Goal: Information Seeking & Learning: Learn about a topic

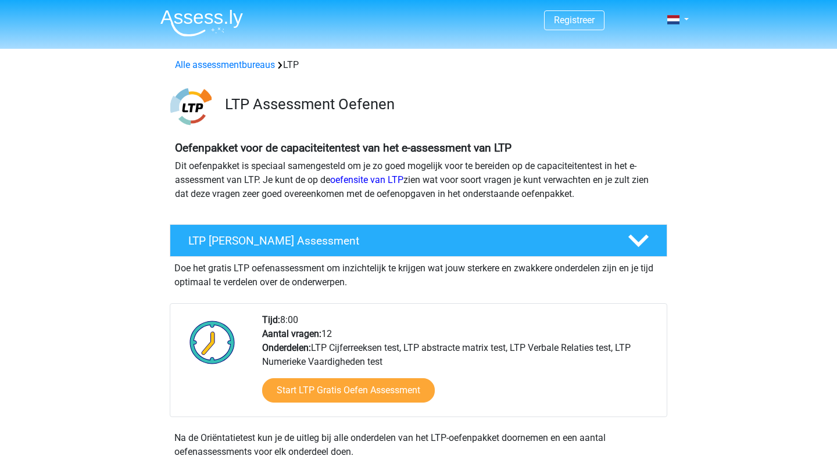
click at [203, 27] on img at bounding box center [201, 22] width 82 height 27
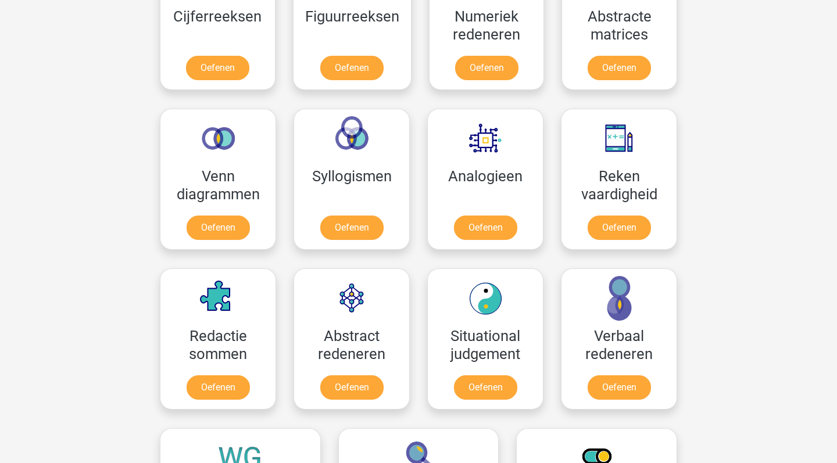
scroll to position [598, 0]
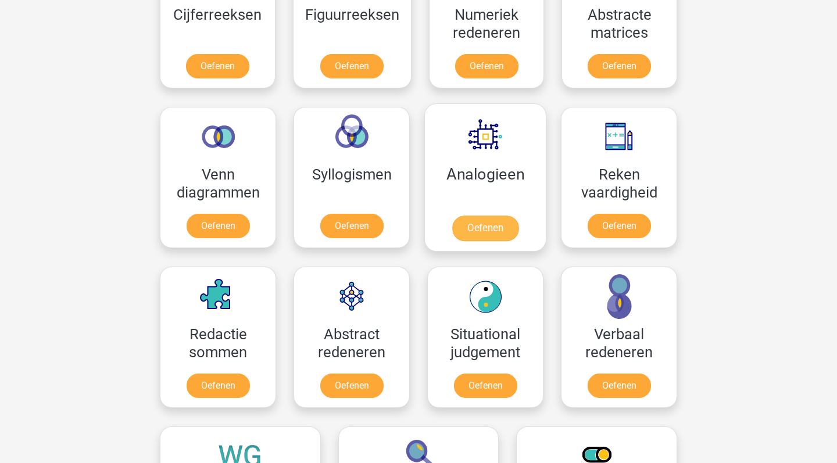
click at [452, 216] on link "Oefenen" at bounding box center [485, 229] width 66 height 26
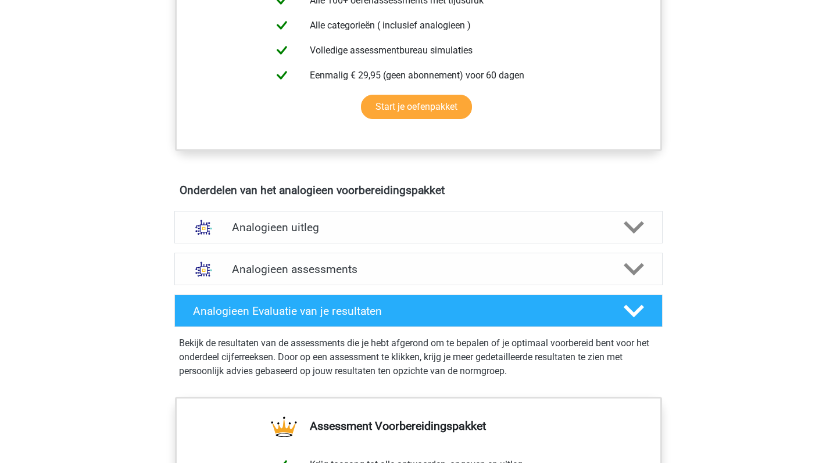
scroll to position [508, 0]
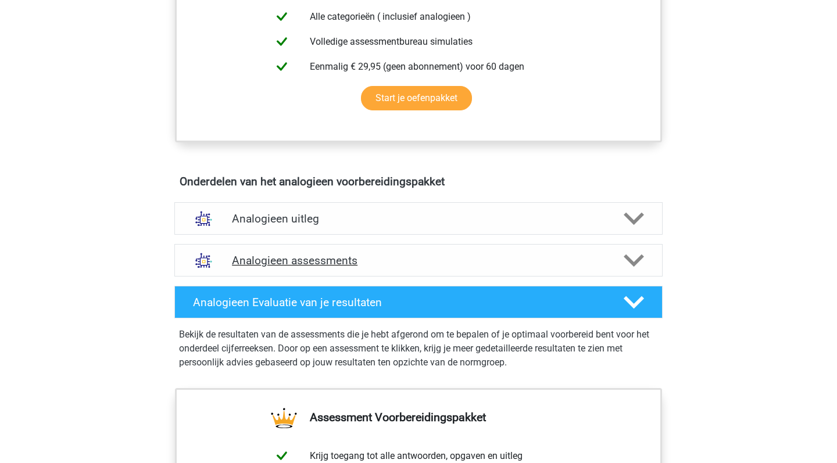
click at [466, 249] on div "Analogieen assessments" at bounding box center [418, 260] width 488 height 33
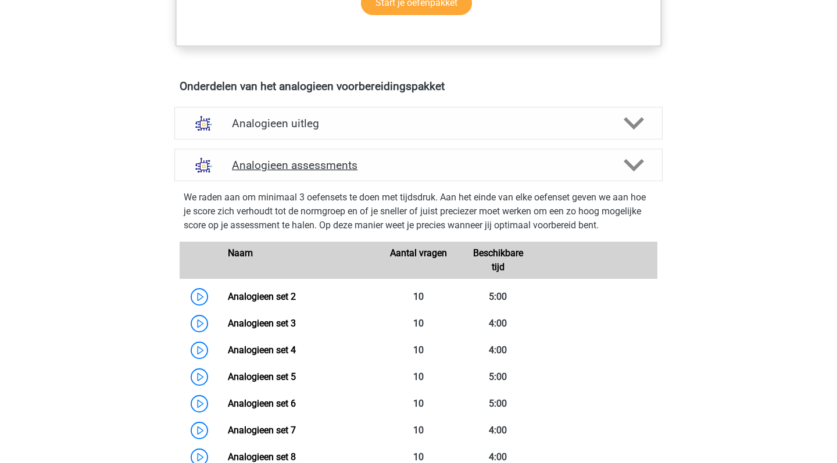
scroll to position [610, 0]
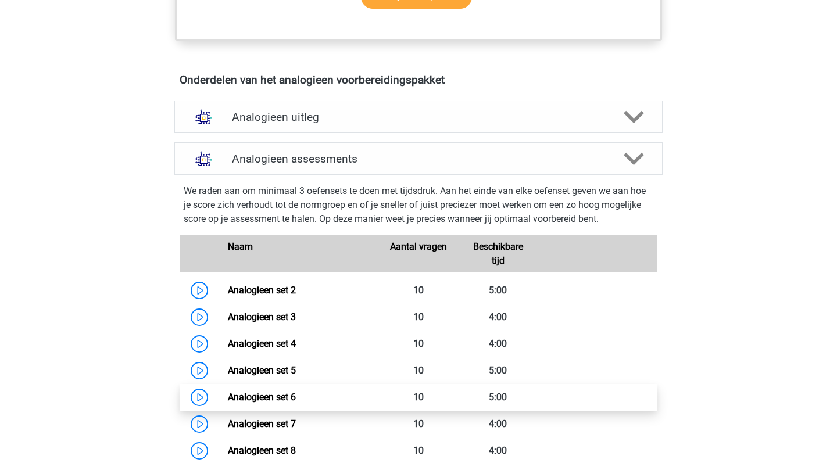
click at [296, 393] on link "Analogieen set 6" at bounding box center [262, 397] width 68 height 11
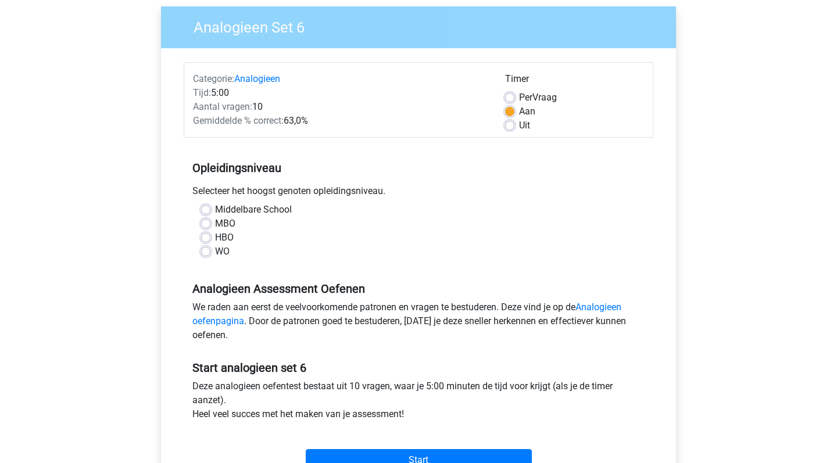
scroll to position [113, 0]
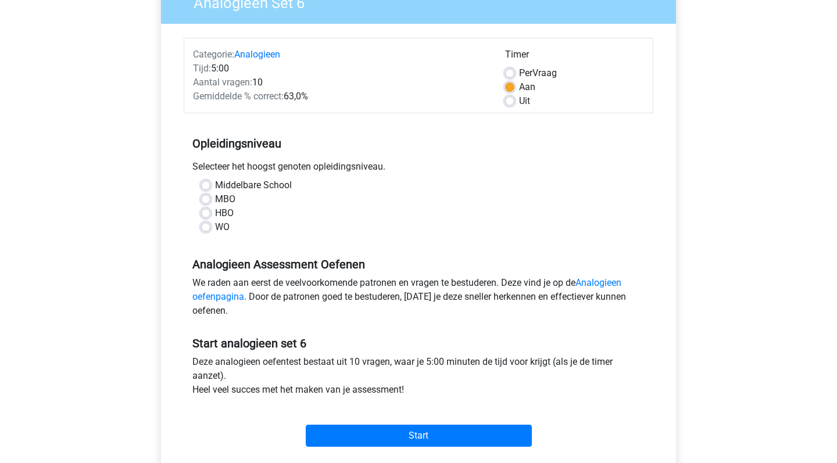
click at [215, 226] on label "WO" at bounding box center [222, 227] width 15 height 14
click at [203, 226] on input "WO" at bounding box center [205, 226] width 9 height 12
radio input "true"
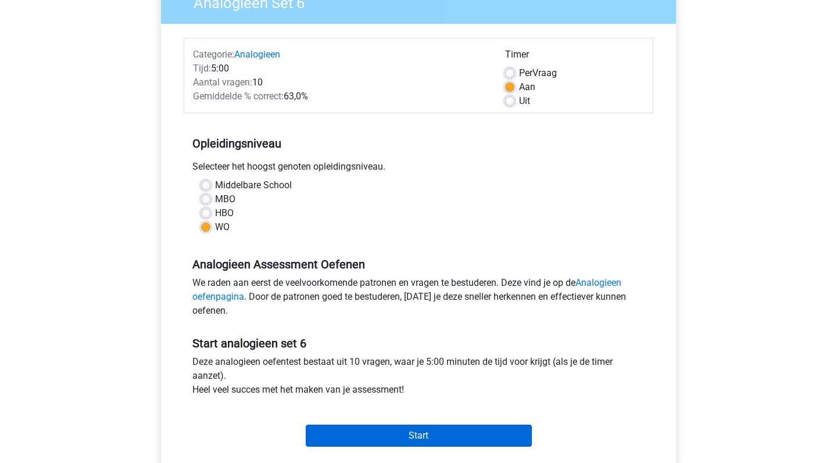
click at [436, 443] on input "Start" at bounding box center [419, 436] width 226 height 22
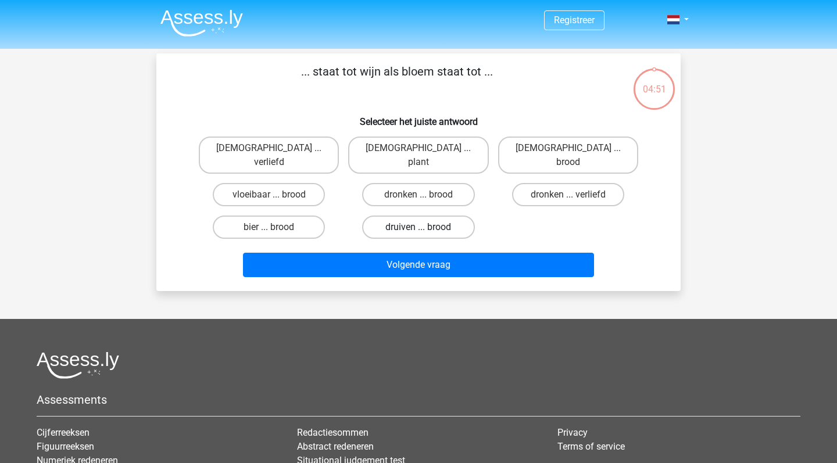
click at [431, 216] on label "druiven ... brood" at bounding box center [418, 227] width 112 height 23
click at [426, 227] on input "druiven ... brood" at bounding box center [422, 231] width 8 height 8
radio input "true"
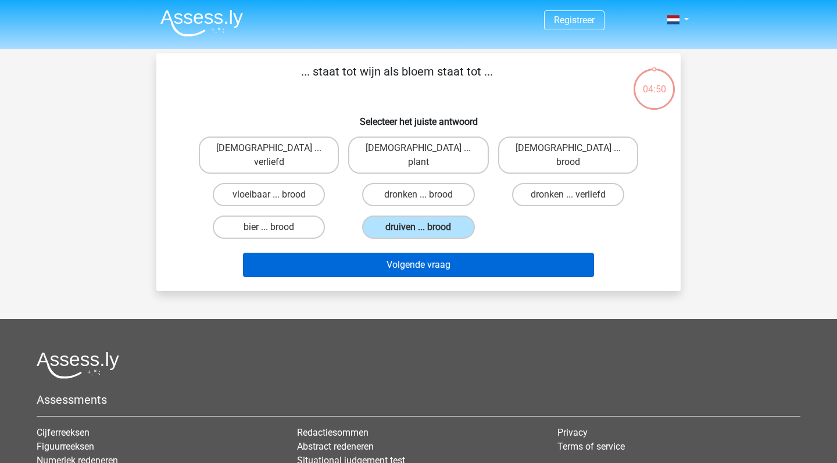
click at [442, 256] on button "Volgende vraag" at bounding box center [418, 265] width 351 height 24
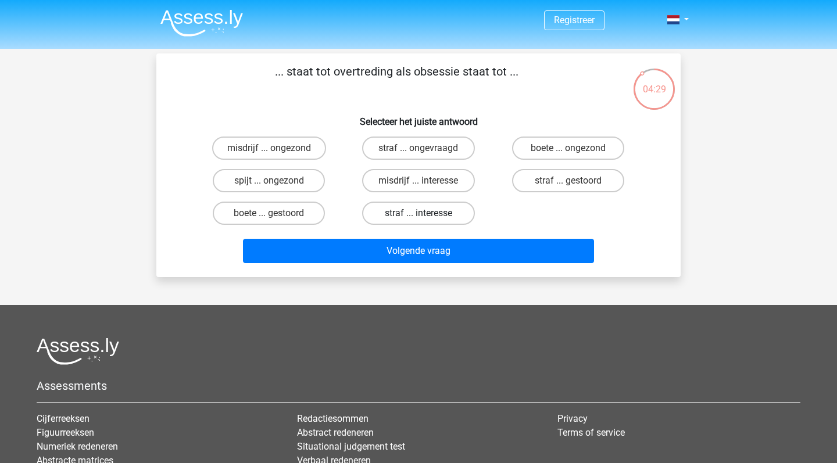
click at [447, 219] on label "straf ... interesse" at bounding box center [418, 213] width 112 height 23
click at [426, 219] on input "straf ... interesse" at bounding box center [422, 217] width 8 height 8
radio input "true"
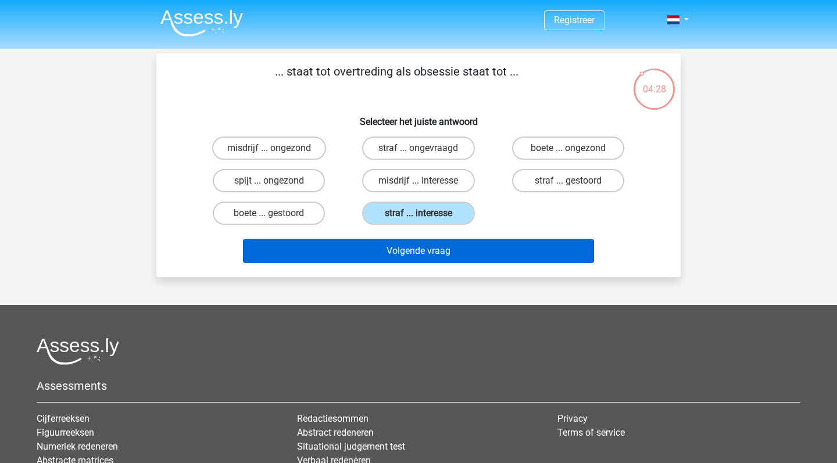
click at [448, 256] on button "Volgende vraag" at bounding box center [418, 251] width 351 height 24
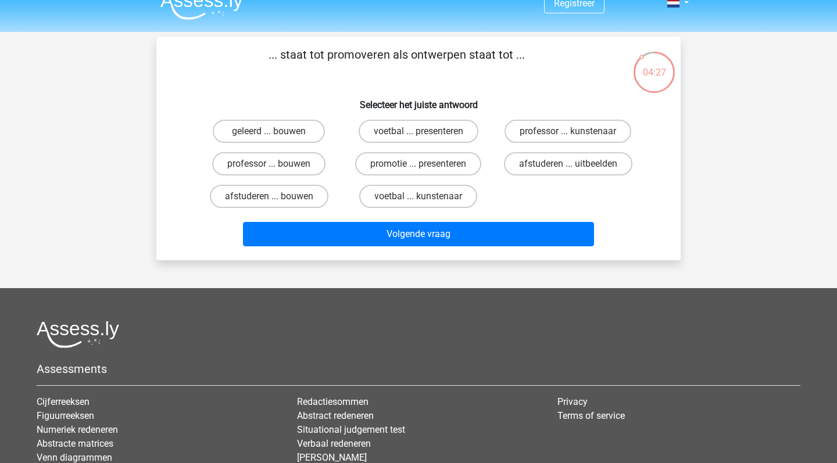
scroll to position [7, 0]
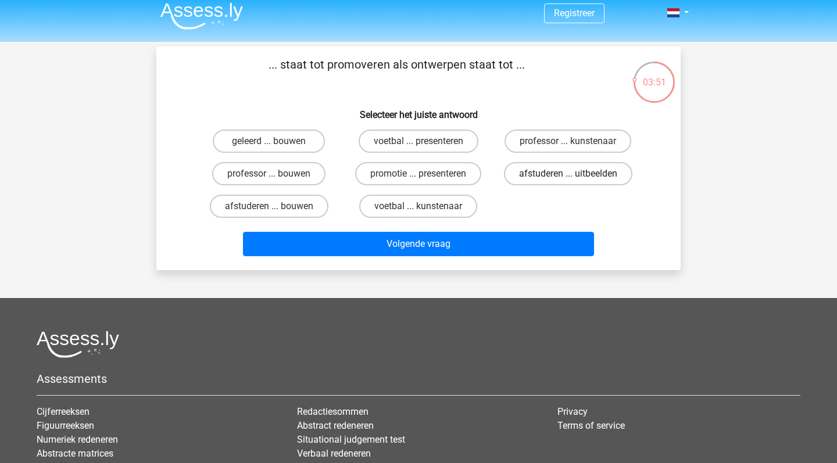
click at [537, 177] on label "afstuderen ... uitbeelden" at bounding box center [568, 173] width 128 height 23
click at [568, 177] on input "afstuderen ... uitbeelden" at bounding box center [572, 178] width 8 height 8
radio input "true"
click at [280, 218] on label "afstuderen ... bouwen" at bounding box center [269, 206] width 119 height 23
click at [277, 214] on input "afstuderen ... bouwen" at bounding box center [273, 210] width 8 height 8
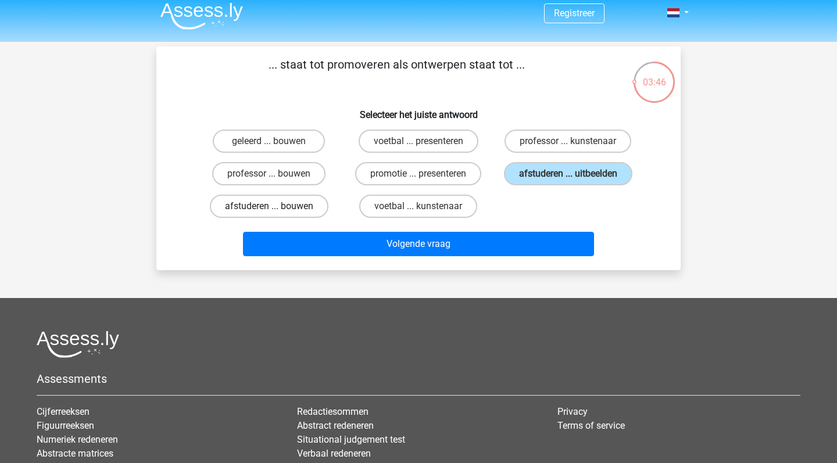
radio input "true"
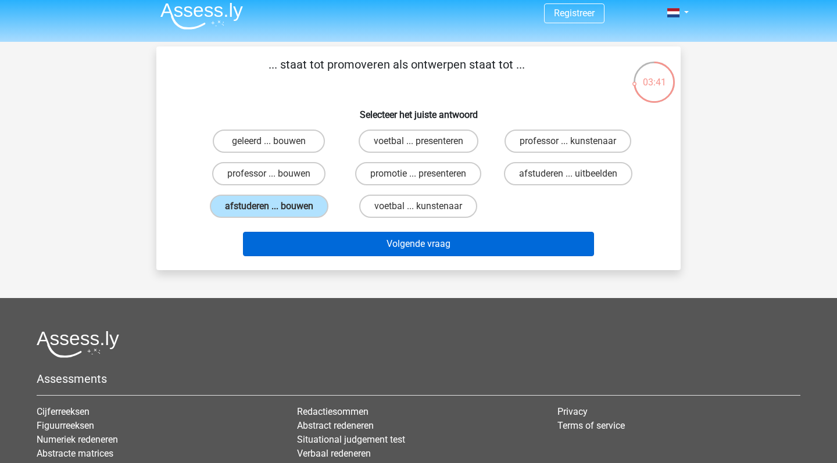
click at [407, 243] on button "Volgende vraag" at bounding box center [418, 244] width 351 height 24
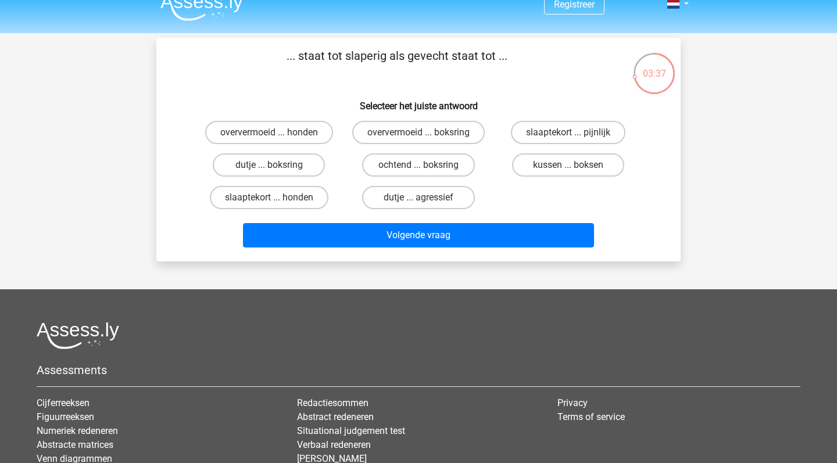
scroll to position [5, 0]
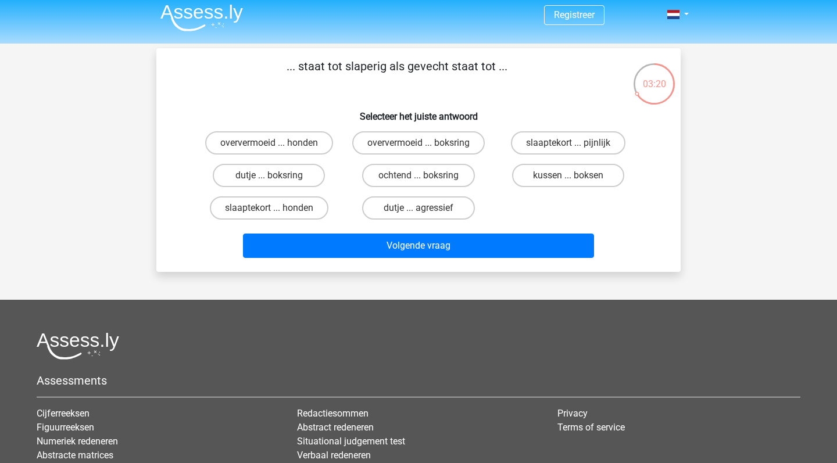
click at [669, 192] on div "... staat tot slaperig als gevecht staat tot ... Selecteer het juiste antwoord …" at bounding box center [418, 160] width 515 height 205
click at [600, 147] on label "slaaptekort ... pijnlijk" at bounding box center [568, 142] width 114 height 23
click at [575, 147] on input "slaaptekort ... pijnlijk" at bounding box center [572, 147] width 8 height 8
radio input "true"
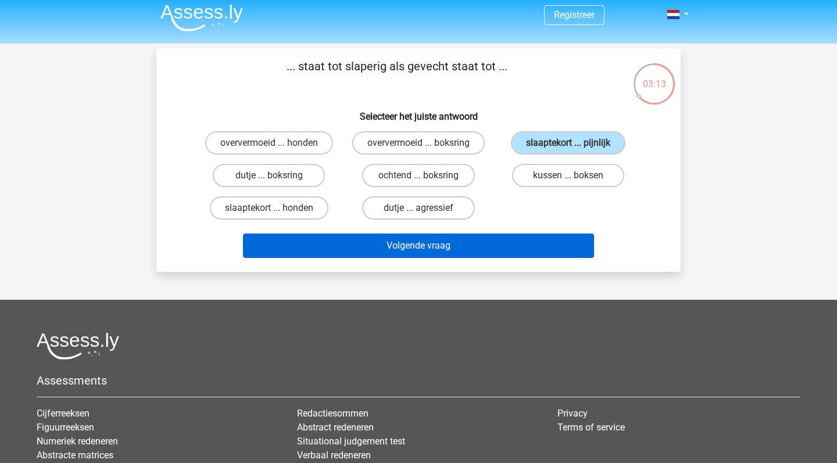
click at [512, 235] on button "Volgende vraag" at bounding box center [418, 246] width 351 height 24
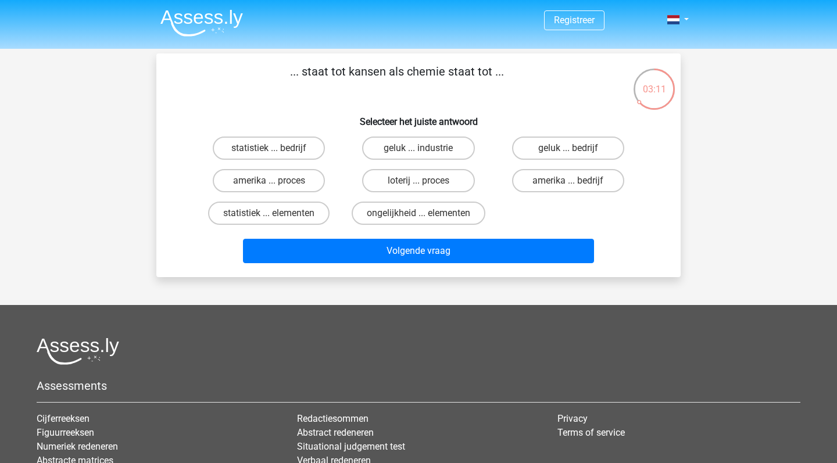
scroll to position [0, 0]
click at [283, 216] on label "statistiek ... elementen" at bounding box center [268, 213] width 121 height 23
click at [277, 216] on input "statistiek ... elementen" at bounding box center [273, 217] width 8 height 8
radio input "true"
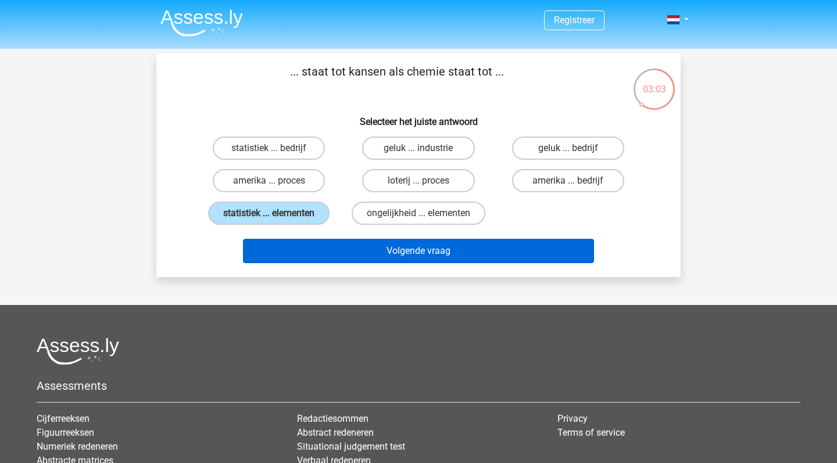
click at [355, 252] on button "Volgende vraag" at bounding box center [418, 251] width 351 height 24
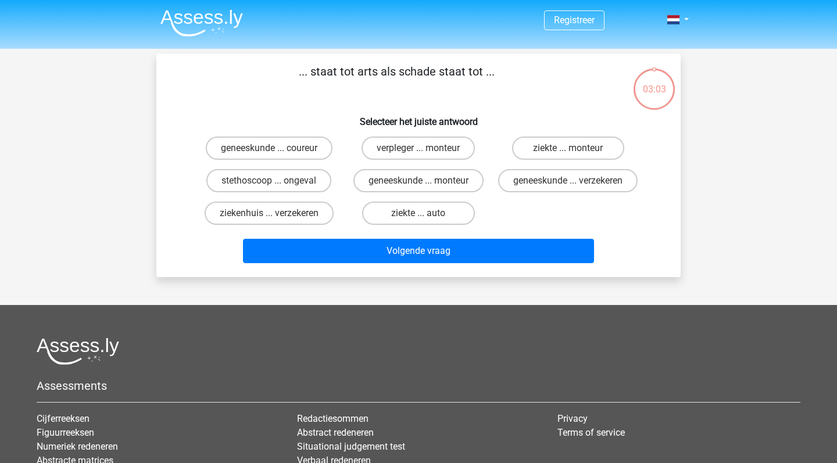
scroll to position [53, 0]
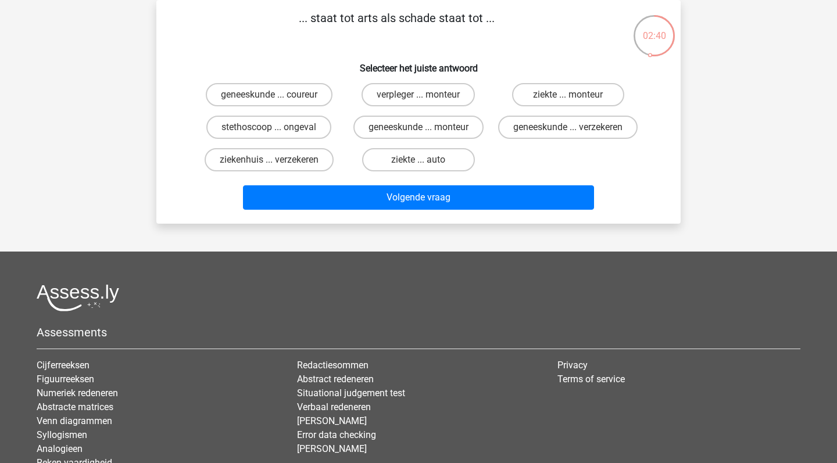
click at [568, 101] on input "ziekte ... monteur" at bounding box center [572, 99] width 8 height 8
radio input "true"
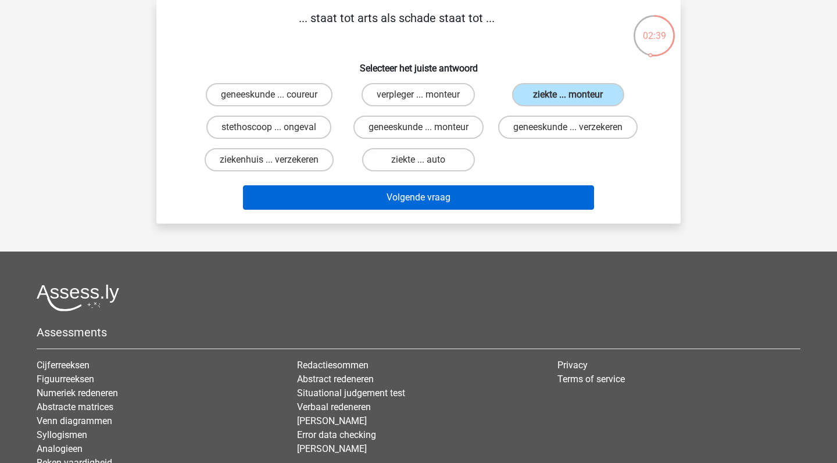
click at [483, 210] on button "Volgende vraag" at bounding box center [418, 197] width 351 height 24
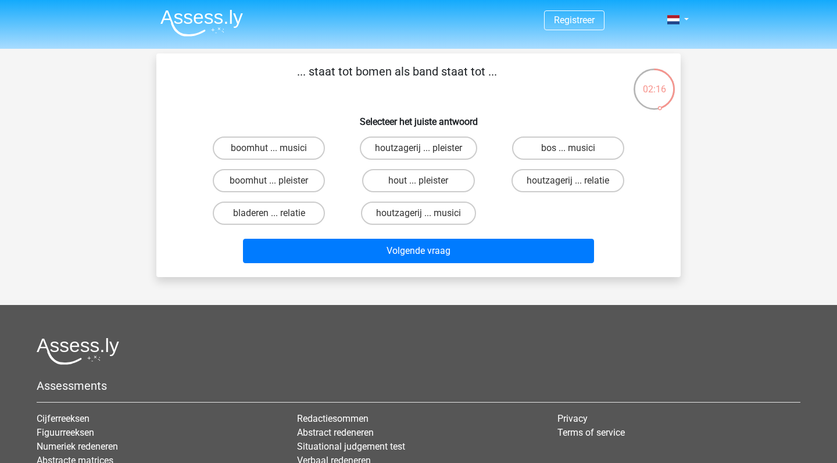
scroll to position [0, 0]
click at [576, 146] on label "bos ... musici" at bounding box center [568, 148] width 112 height 23
click at [575, 148] on input "bos ... musici" at bounding box center [572, 152] width 8 height 8
radio input "true"
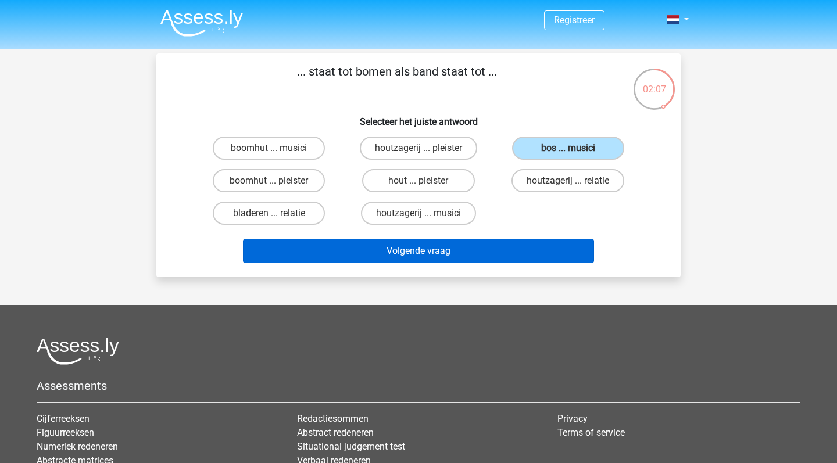
click at [458, 251] on button "Volgende vraag" at bounding box center [418, 251] width 351 height 24
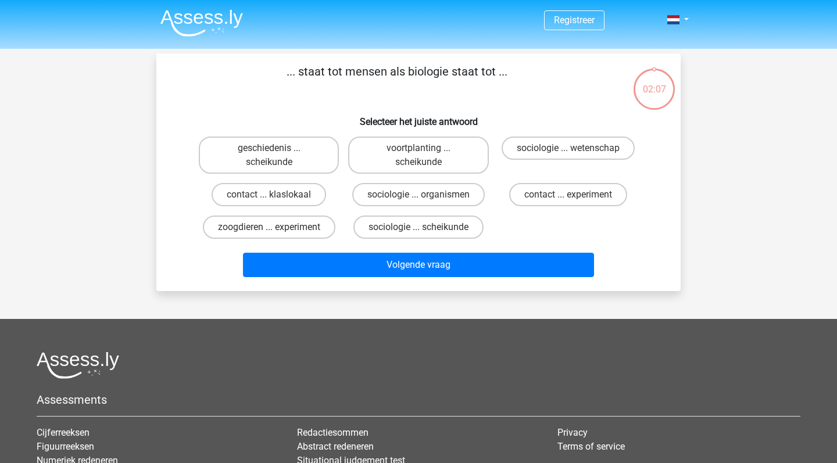
scroll to position [53, 0]
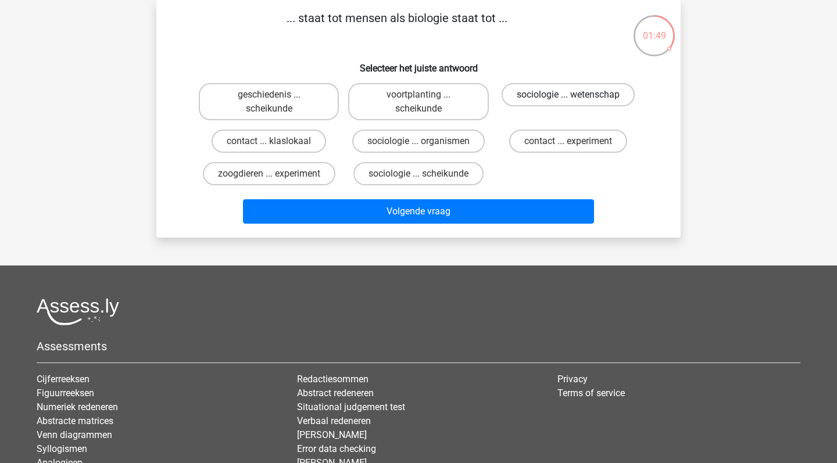
click at [580, 94] on label "sociologie ... wetenschap" at bounding box center [567, 94] width 133 height 23
click at [575, 95] on input "sociologie ... wetenschap" at bounding box center [572, 99] width 8 height 8
radio input "true"
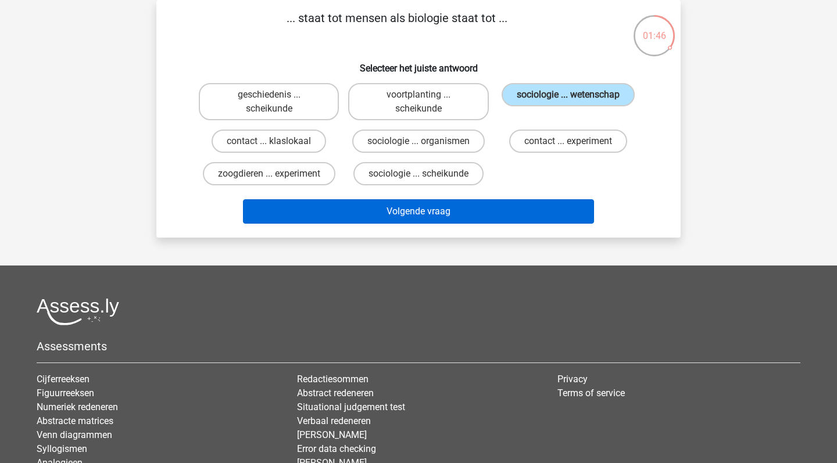
click at [481, 215] on button "Volgende vraag" at bounding box center [418, 211] width 351 height 24
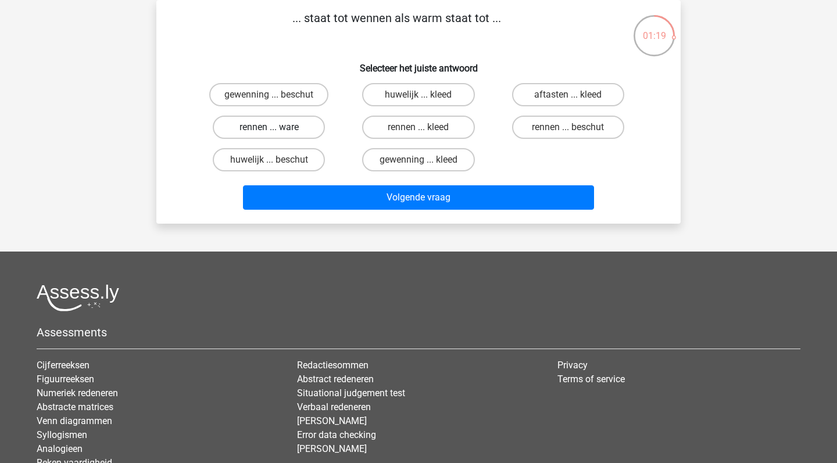
click at [308, 125] on label "rennen ... ware" at bounding box center [269, 127] width 112 height 23
click at [277, 127] on input "rennen ... ware" at bounding box center [273, 131] width 8 height 8
radio input "true"
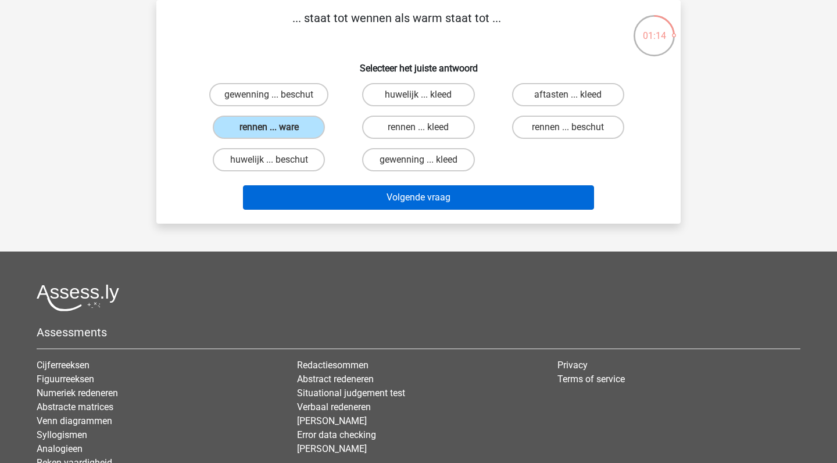
click at [401, 198] on button "Volgende vraag" at bounding box center [418, 197] width 351 height 24
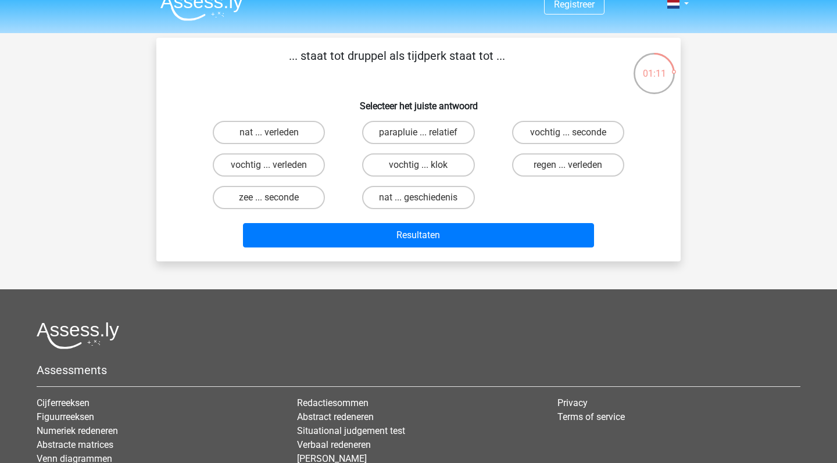
scroll to position [0, 0]
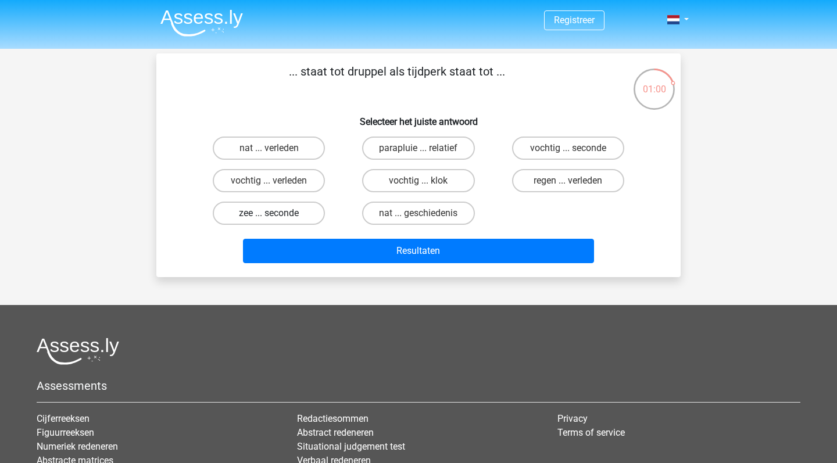
click at [299, 214] on label "zee ... seconde" at bounding box center [269, 213] width 112 height 23
click at [277, 214] on input "zee ... seconde" at bounding box center [273, 217] width 8 height 8
radio input "true"
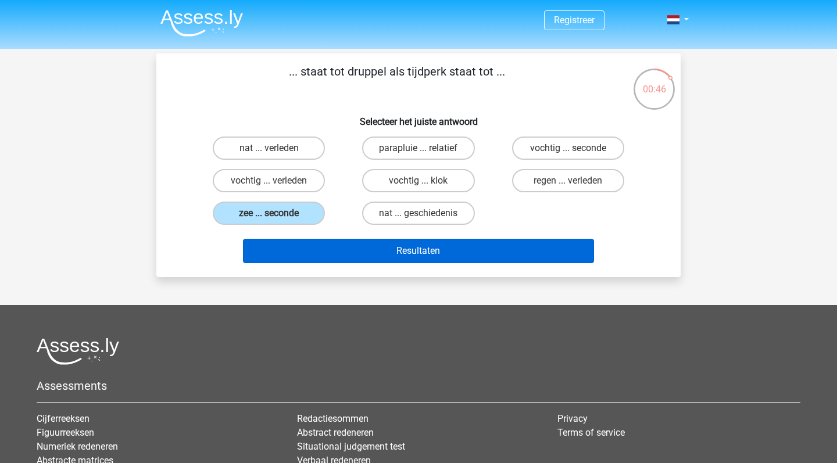
click at [382, 256] on button "Resultaten" at bounding box center [418, 251] width 351 height 24
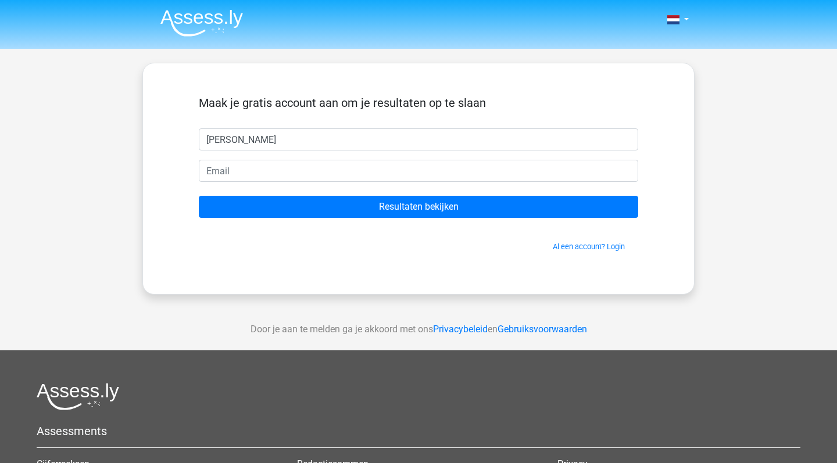
type input "[PERSON_NAME]"
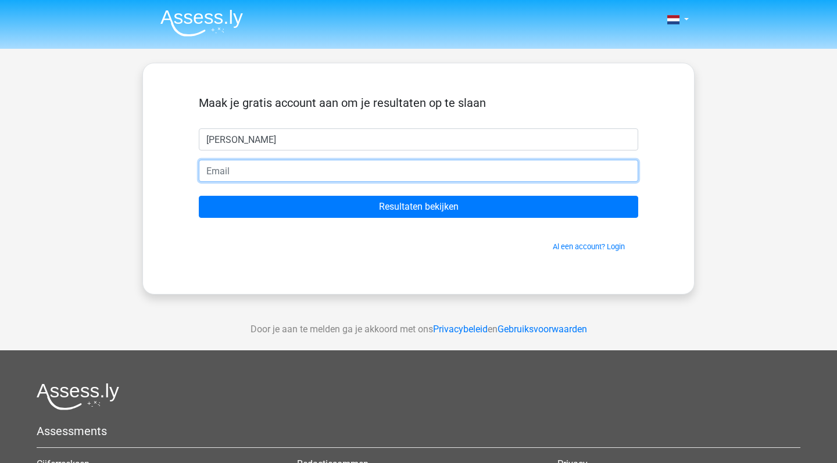
type input "v"
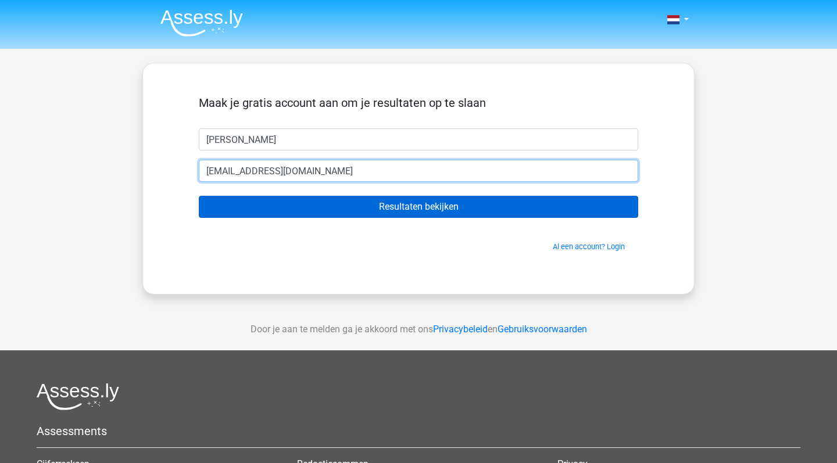
type input "[EMAIL_ADDRESS][DOMAIN_NAME]"
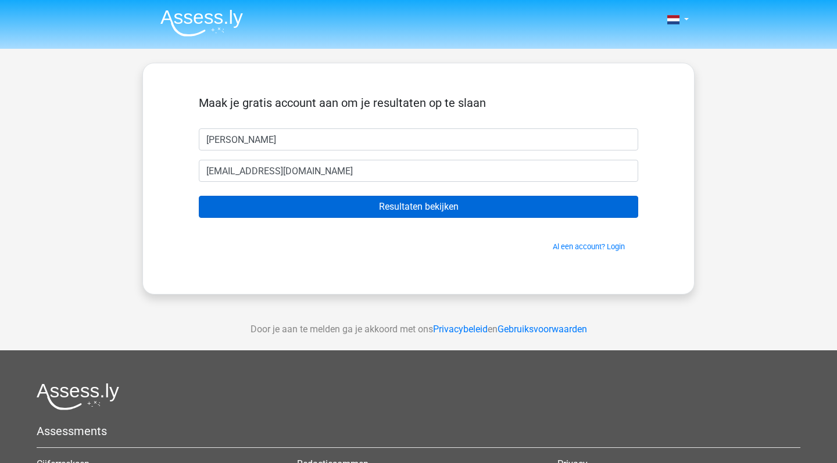
click at [438, 203] on input "Resultaten bekijken" at bounding box center [418, 207] width 439 height 22
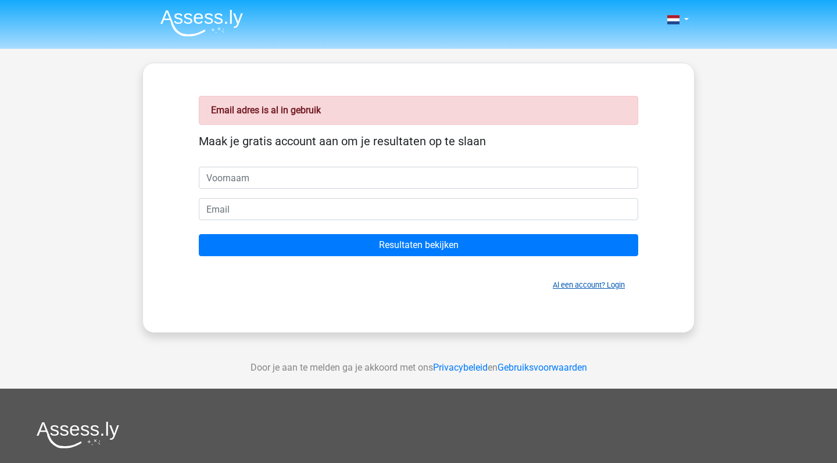
click at [577, 283] on link "Al een account? Login" at bounding box center [588, 285] width 72 height 9
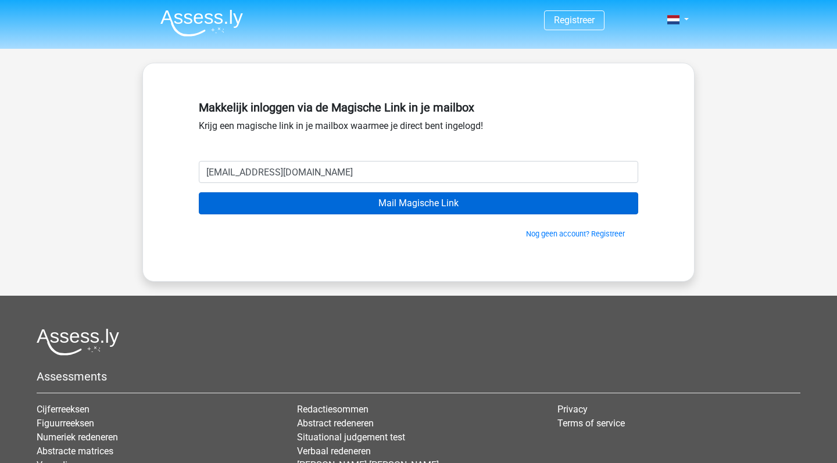
type input "[EMAIL_ADDRESS][DOMAIN_NAME]"
click at [462, 202] on input "Mail Magische Link" at bounding box center [418, 203] width 439 height 22
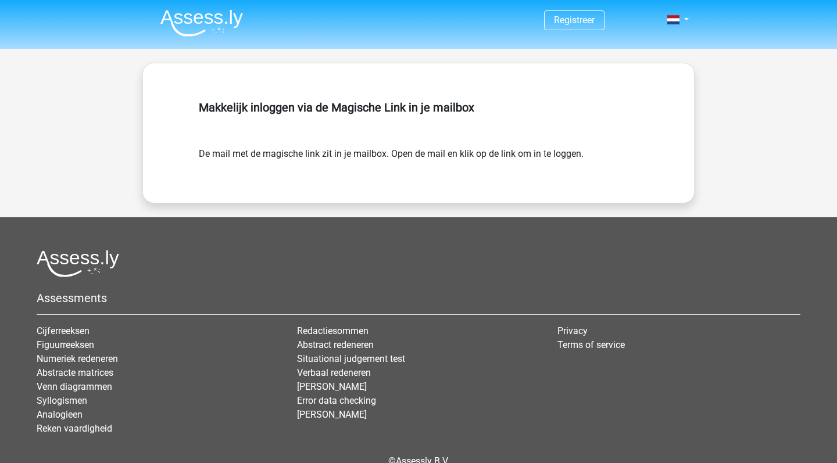
click at [539, 160] on form "De mail met de magische link zit in je mailbox. Open de mail en klik op de link…" at bounding box center [418, 154] width 439 height 14
click at [676, 17] on span at bounding box center [673, 19] width 12 height 9
click at [634, 49] on link "Login" at bounding box center [644, 46] width 80 height 19
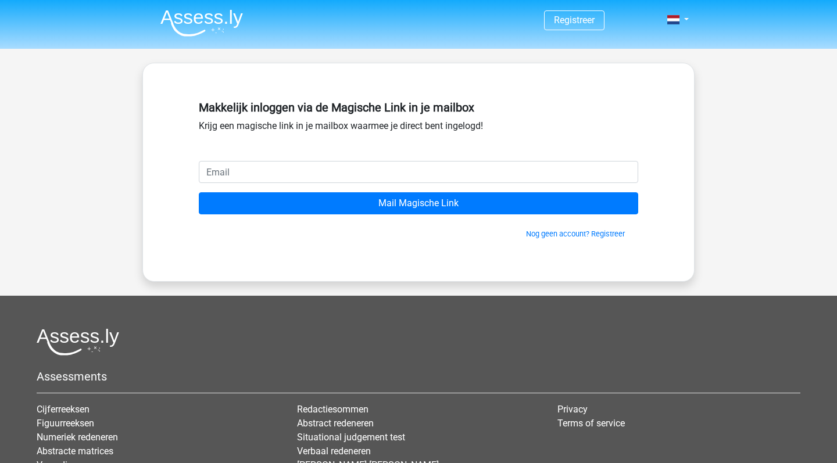
click at [489, 170] on input "email" at bounding box center [418, 172] width 439 height 22
click at [418, 203] on input "Mail Magische Link" at bounding box center [418, 203] width 439 height 22
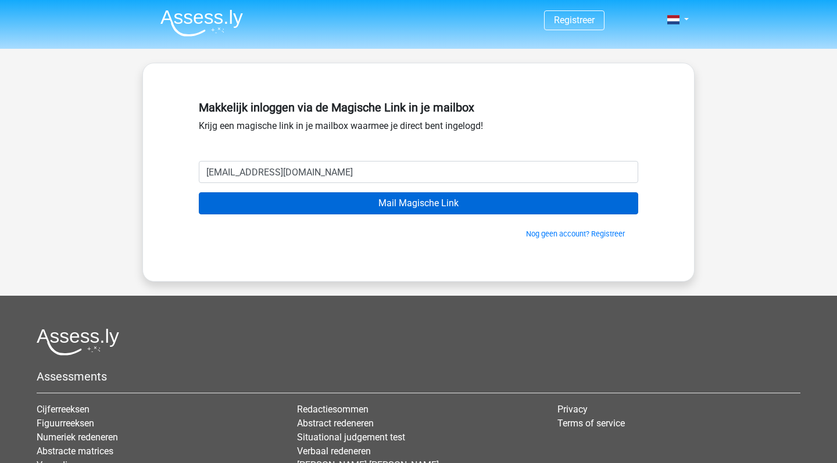
type input "[EMAIL_ADDRESS][DOMAIN_NAME]"
click at [442, 197] on input "Mail Magische Link" at bounding box center [418, 203] width 439 height 22
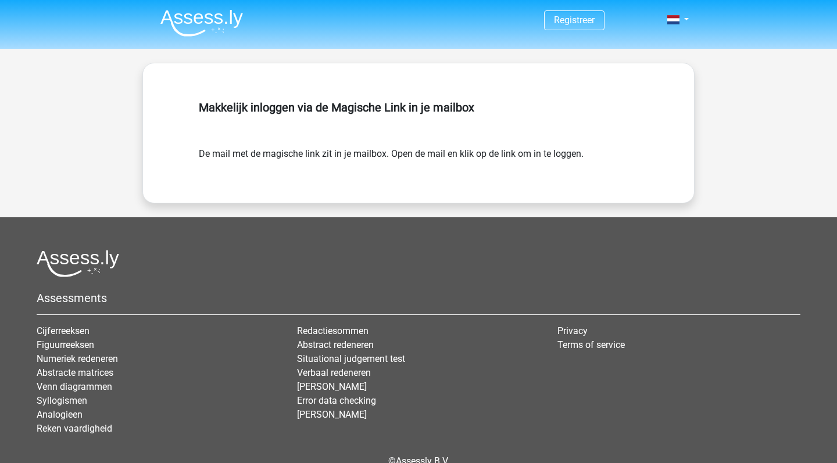
click at [196, 28] on img at bounding box center [201, 22] width 82 height 27
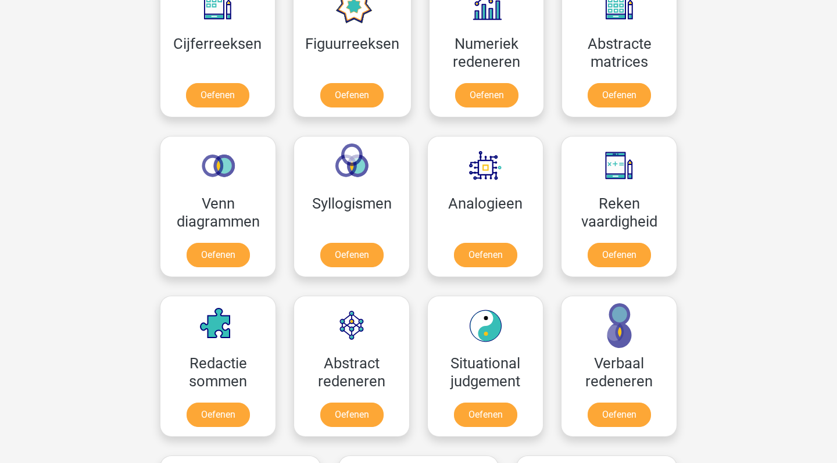
scroll to position [570, 0]
